Goal: Task Accomplishment & Management: Manage account settings

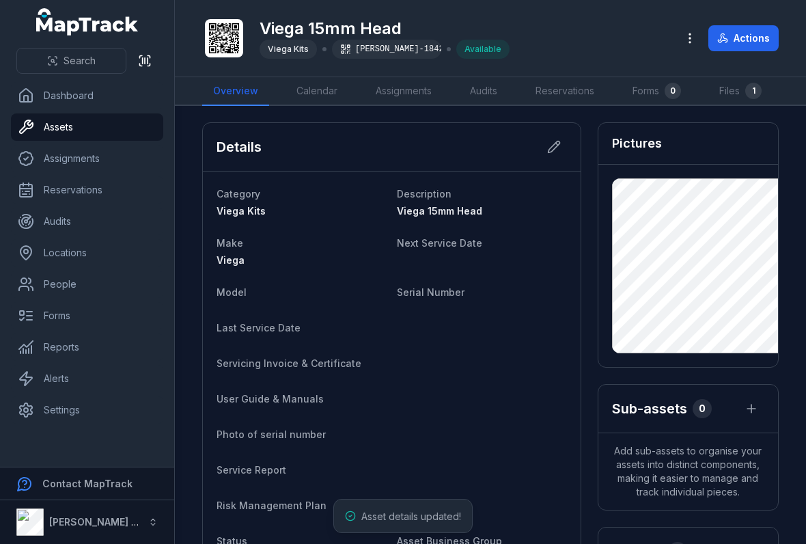
scroll to position [-31, 0]
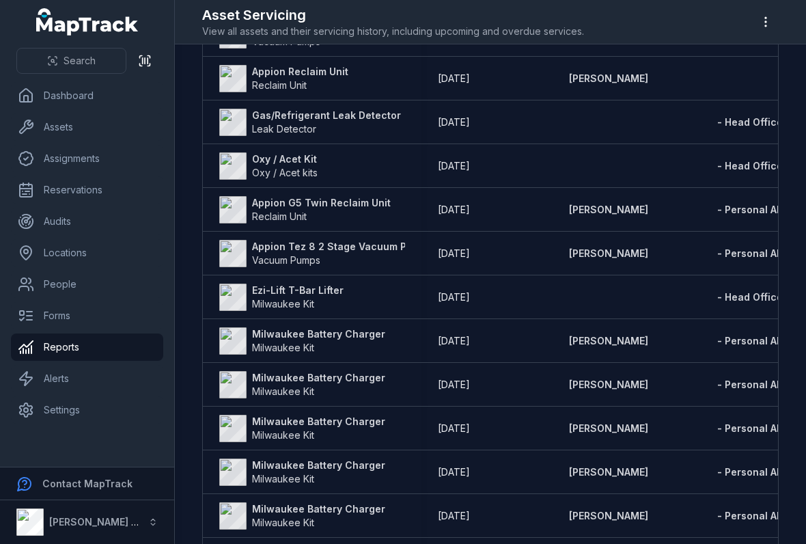
scroll to position [387, 0]
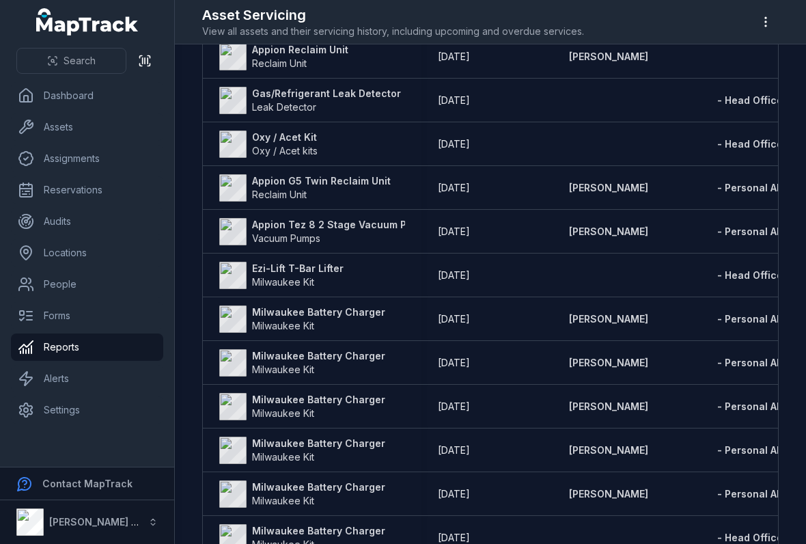
click at [281, 316] on strong "Milwaukee Battery Charger" at bounding box center [318, 312] width 133 height 14
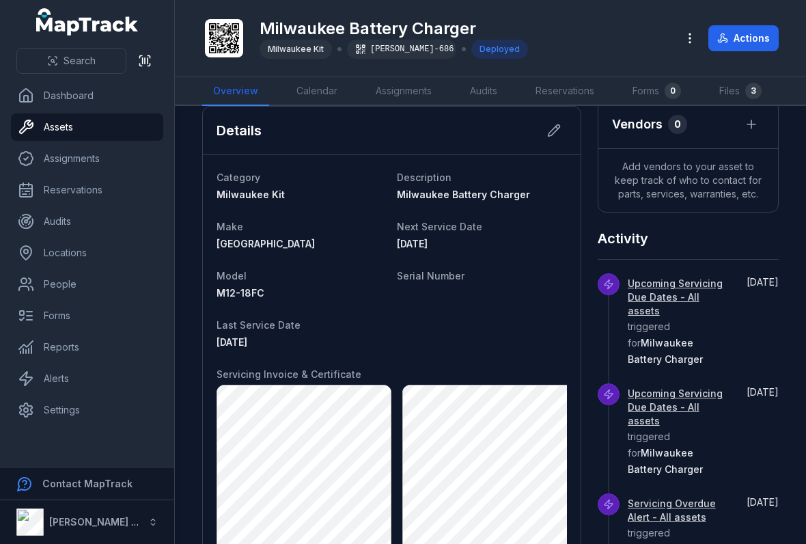
scroll to position [384, 0]
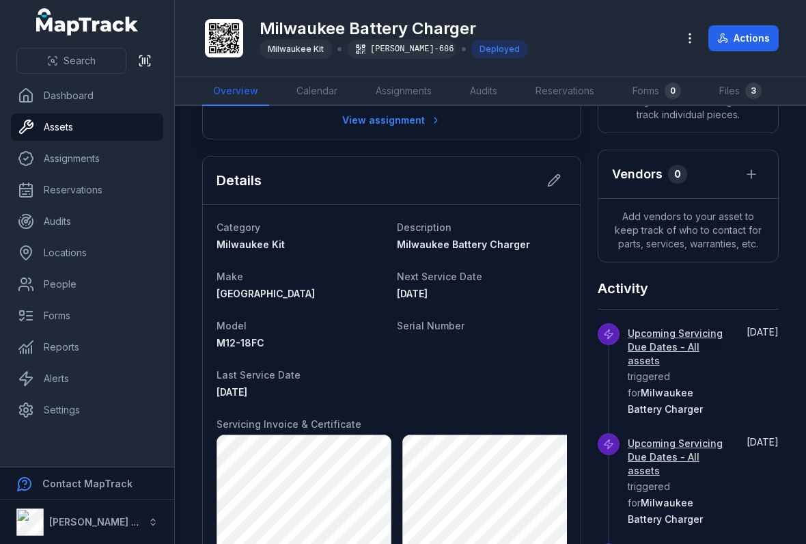
click at [572, 174] on div "Details" at bounding box center [392, 180] width 378 height 49
click at [570, 176] on div "Details" at bounding box center [392, 180] width 378 height 49
click at [550, 185] on icon at bounding box center [554, 181] width 12 height 12
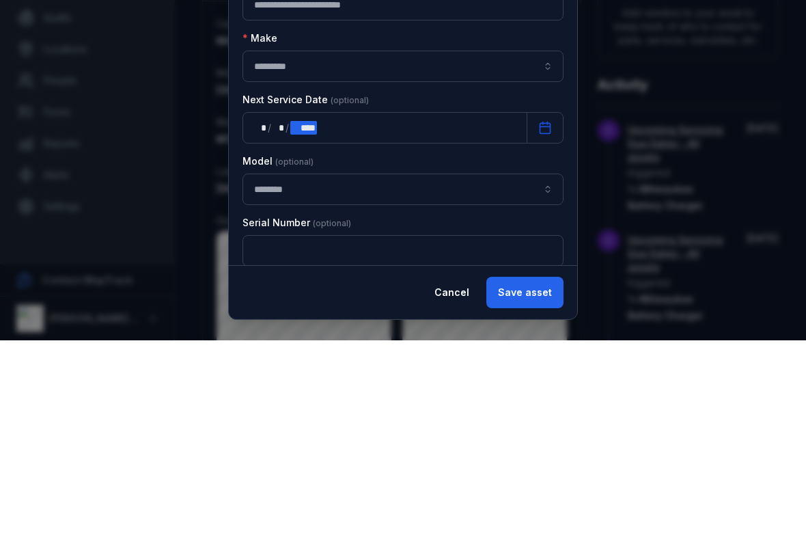
click at [478, 316] on div "** * / ** * / **** ****" at bounding box center [385, 331] width 285 height 31
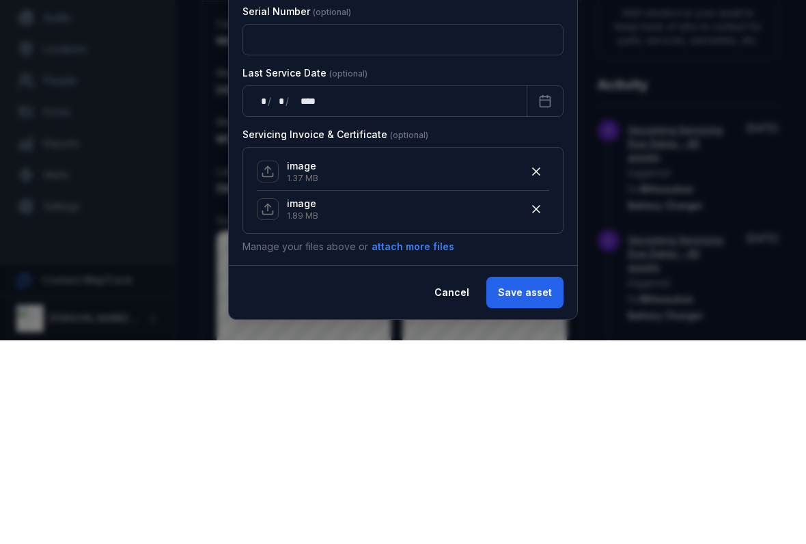
scroll to position [232, 0]
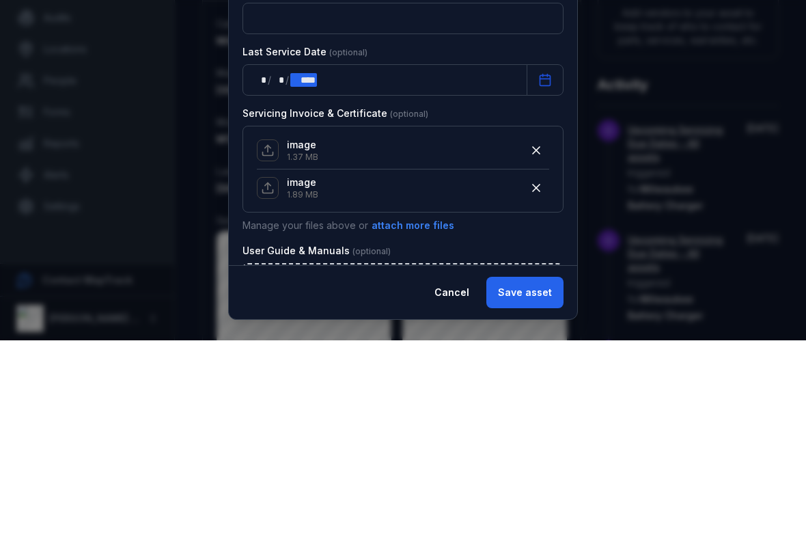
click at [331, 268] on div "** * / ** * / **** ****" at bounding box center [385, 283] width 285 height 31
click at [536, 341] on button "button" at bounding box center [536, 354] width 26 height 26
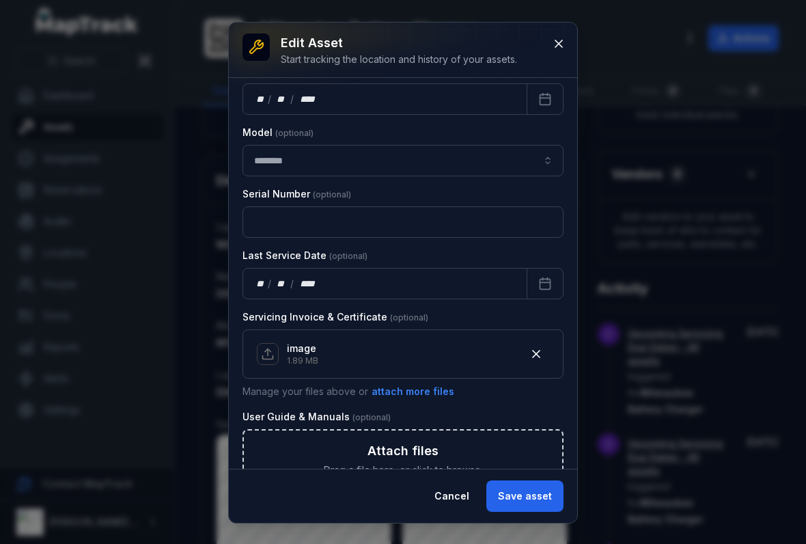
click at [531, 343] on button "button" at bounding box center [536, 354] width 26 height 26
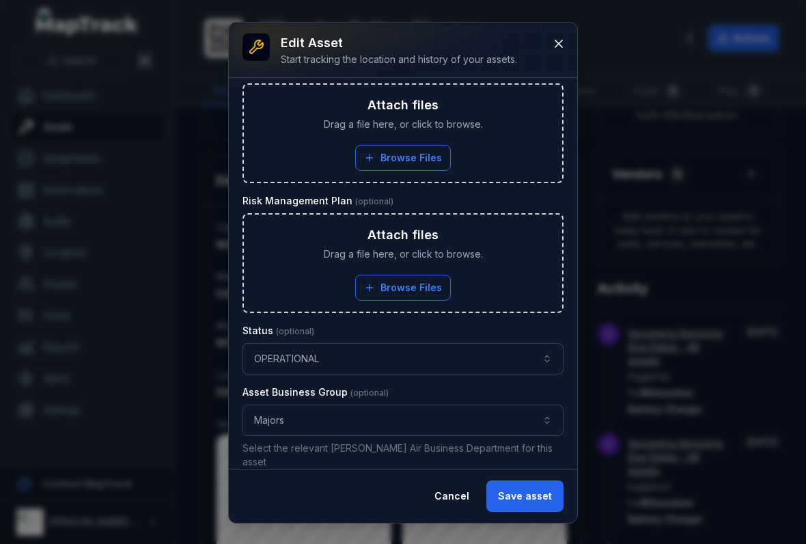
scroll to position [783, 0]
click at [544, 497] on button "Save asset" at bounding box center [524, 495] width 77 height 31
